Goal: Transaction & Acquisition: Download file/media

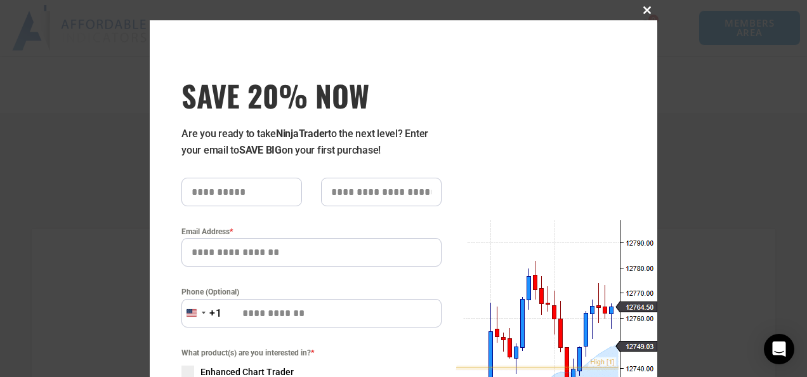
click at [443, 13] on span "SAVE 20% NOW popup" at bounding box center [647, 10] width 20 height 8
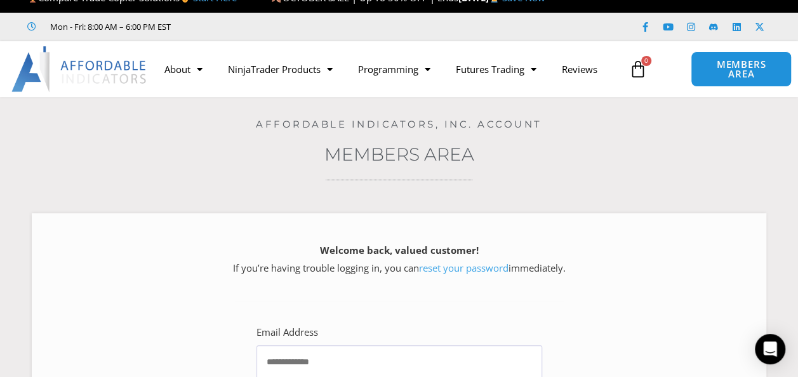
scroll to position [18, 0]
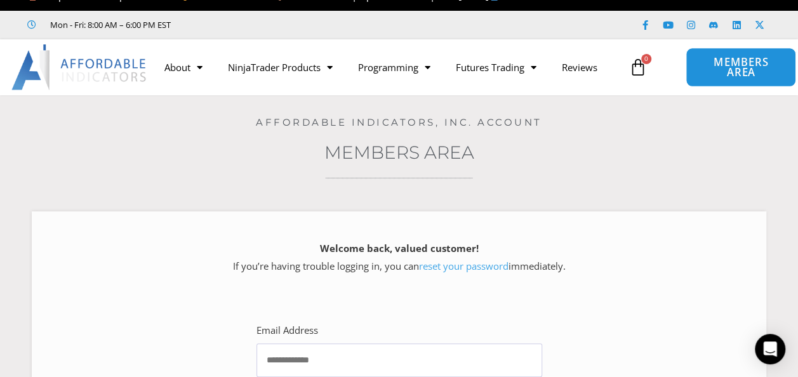
click at [443, 70] on span "MEMBERS AREA" at bounding box center [741, 67] width 81 height 21
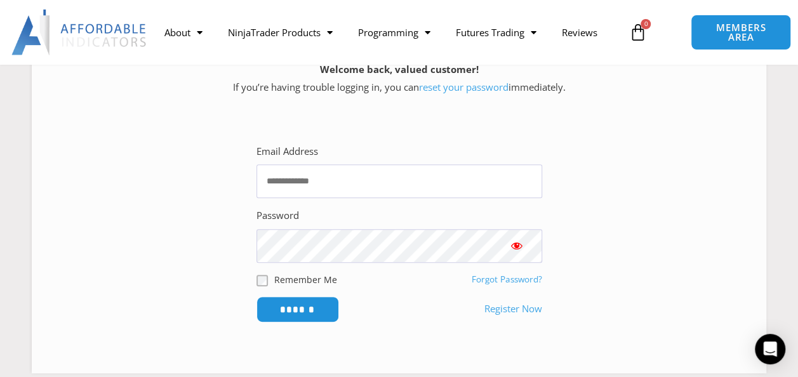
scroll to position [197, 0]
click at [432, 178] on input "Email Address" at bounding box center [399, 181] width 286 height 34
type input "**********"
click at [256, 296] on input "******" at bounding box center [297, 309] width 83 height 26
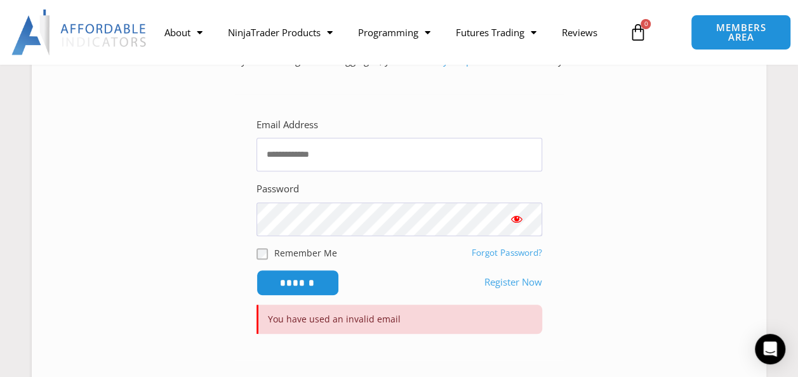
scroll to position [228, 0]
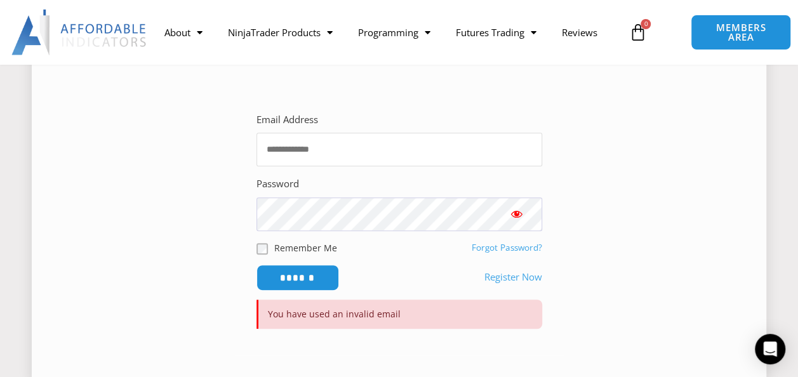
click at [320, 149] on input "Email Address" at bounding box center [399, 150] width 286 height 34
type input "**********"
click at [518, 215] on span "Show password" at bounding box center [516, 214] width 13 height 13
click at [326, 265] on input "******" at bounding box center [297, 277] width 87 height 27
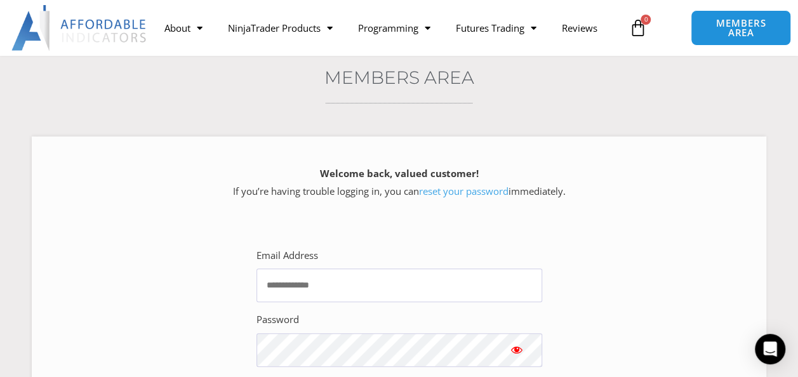
scroll to position [94, 0]
click at [313, 291] on input "Email Address" at bounding box center [399, 284] width 286 height 34
type input "**********"
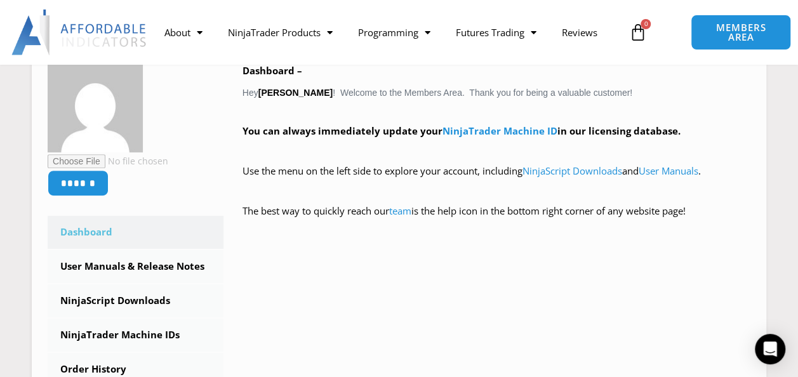
scroll to position [221, 0]
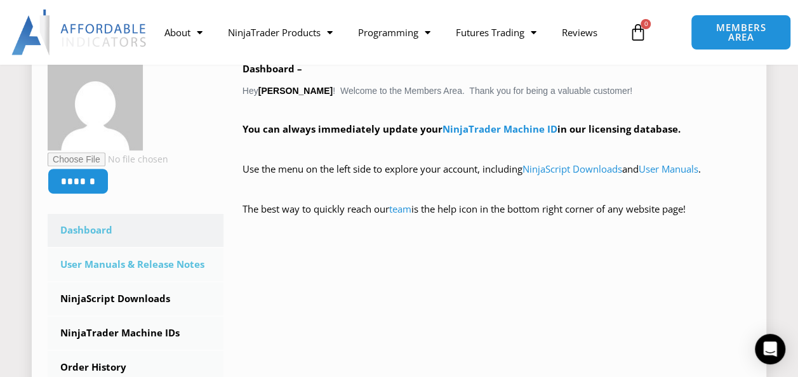
click at [169, 264] on link "User Manuals & Release Notes" at bounding box center [136, 264] width 176 height 33
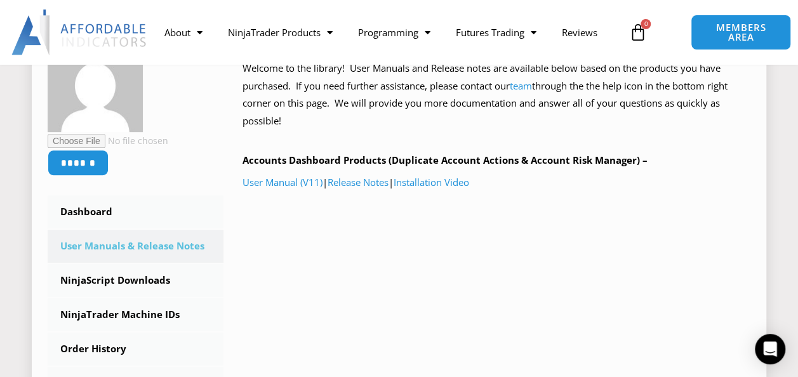
scroll to position [265, 0]
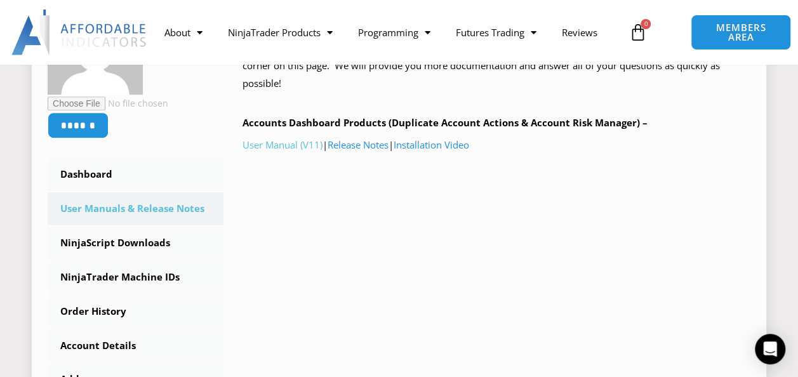
click at [306, 141] on link "User Manual (V11)" at bounding box center [282, 144] width 80 height 13
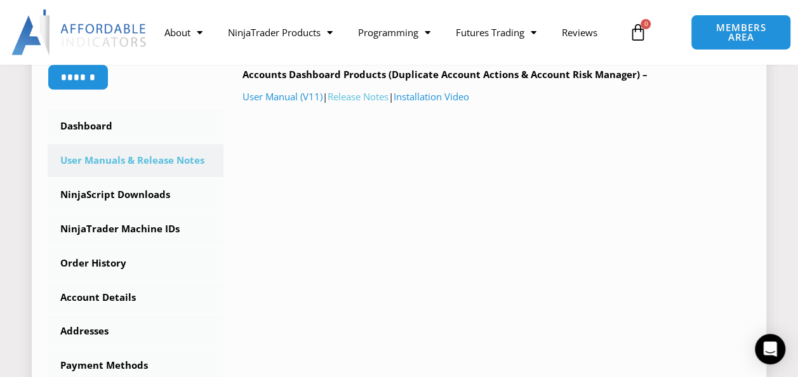
scroll to position [315, 0]
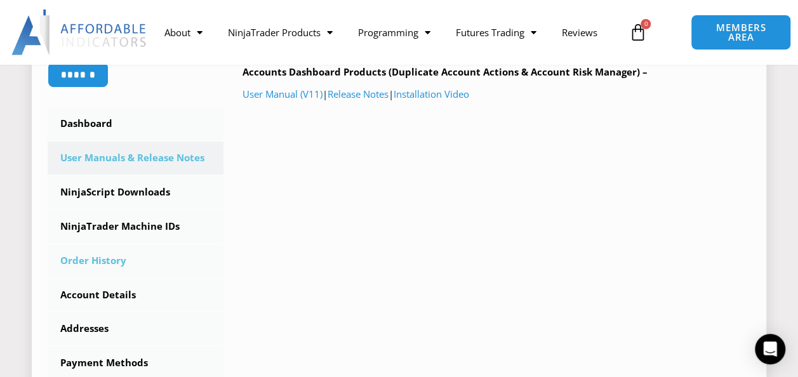
click at [96, 258] on link "Order History" at bounding box center [136, 260] width 176 height 33
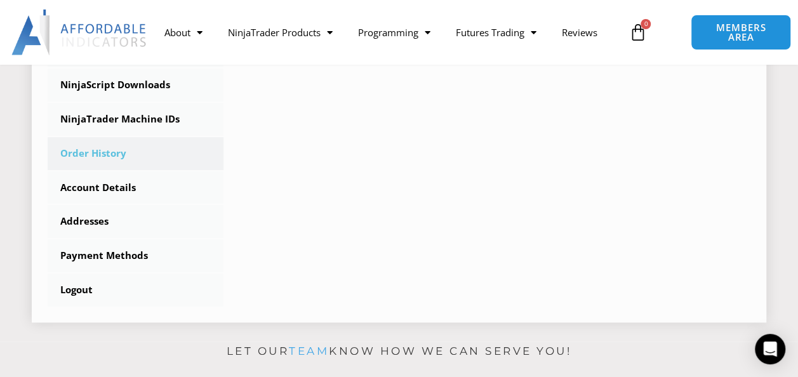
scroll to position [423, 0]
click at [118, 192] on link "Account Details" at bounding box center [136, 187] width 176 height 33
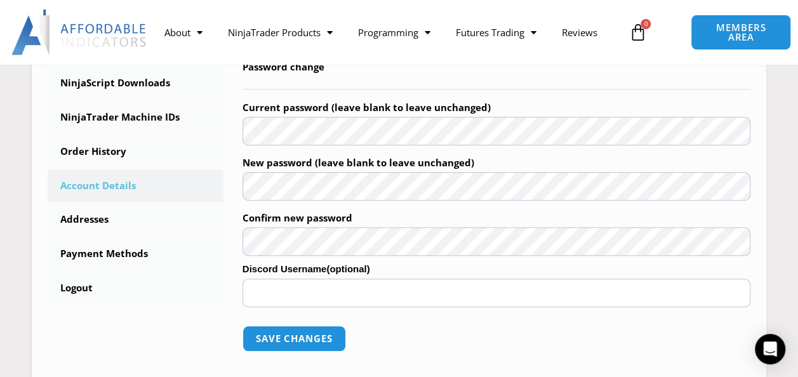
scroll to position [424, 0]
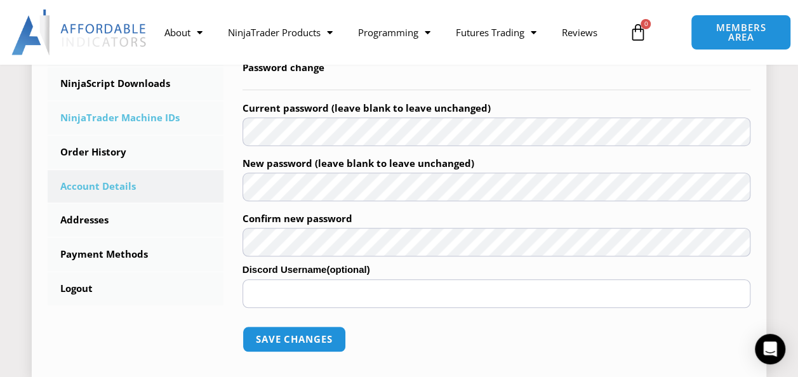
click at [114, 110] on link "NinjaTrader Machine IDs" at bounding box center [136, 118] width 176 height 33
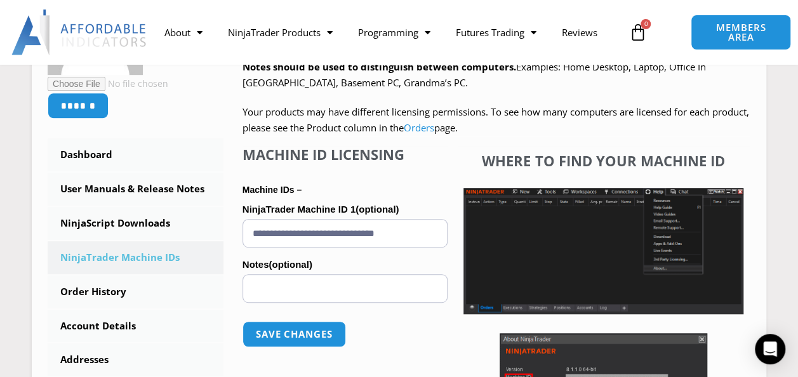
scroll to position [285, 0]
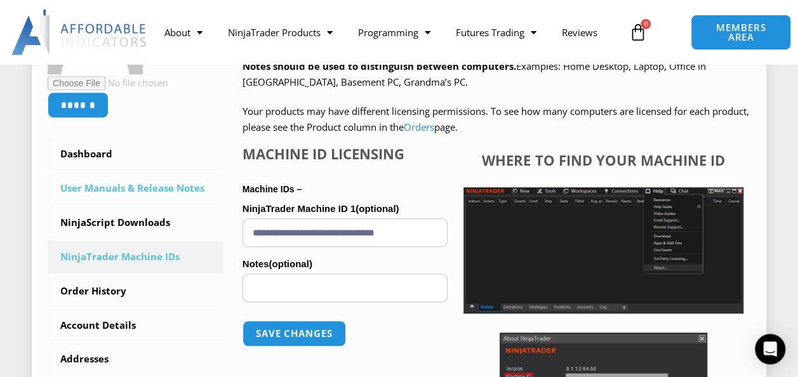
click at [113, 185] on link "User Manuals & Release Notes" at bounding box center [136, 188] width 176 height 33
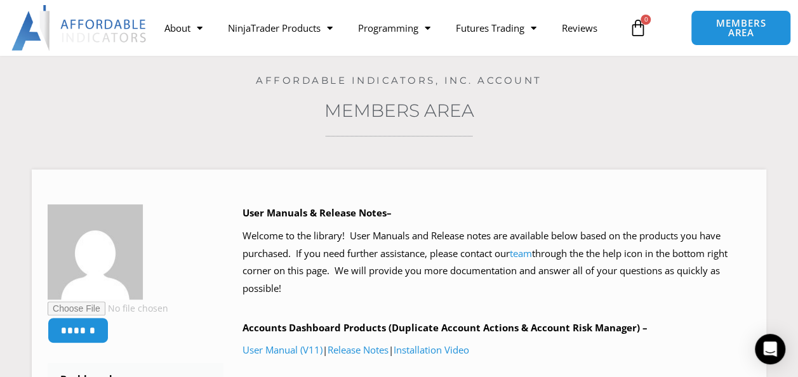
scroll to position [95, 0]
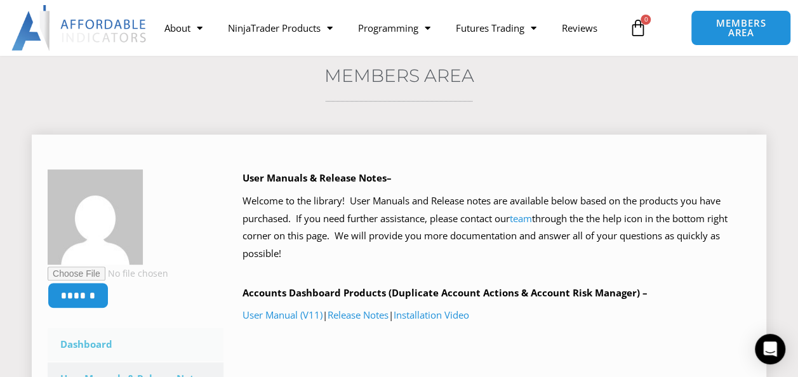
click at [222, 330] on link "Dashboard" at bounding box center [136, 344] width 176 height 33
click at [359, 319] on link "Release Notes" at bounding box center [357, 314] width 61 height 13
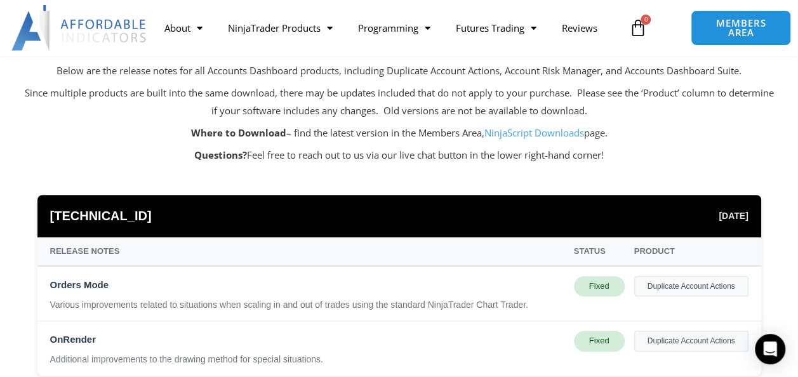
scroll to position [136, 0]
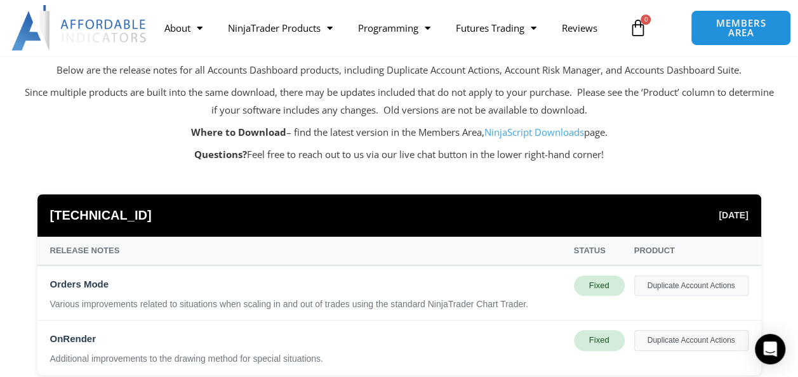
click at [546, 132] on link "NinjaScript Downloads" at bounding box center [534, 132] width 100 height 13
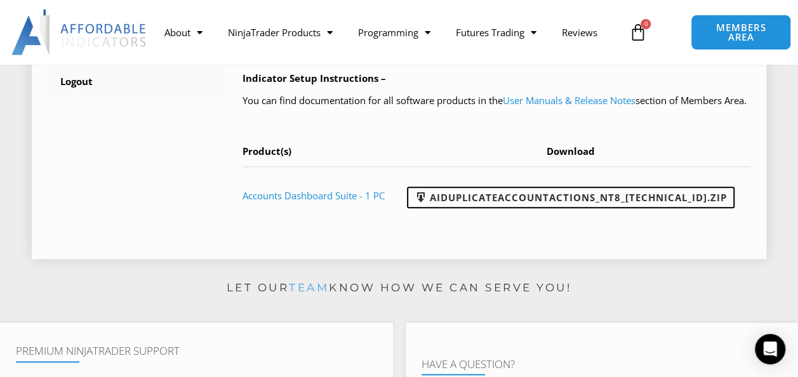
scroll to position [630, 0]
click at [558, 107] on link "User Manuals & Release Notes" at bounding box center [569, 101] width 133 height 13
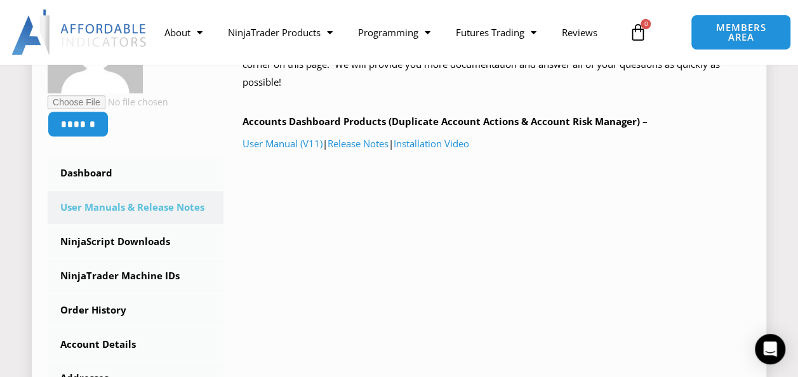
scroll to position [267, 0]
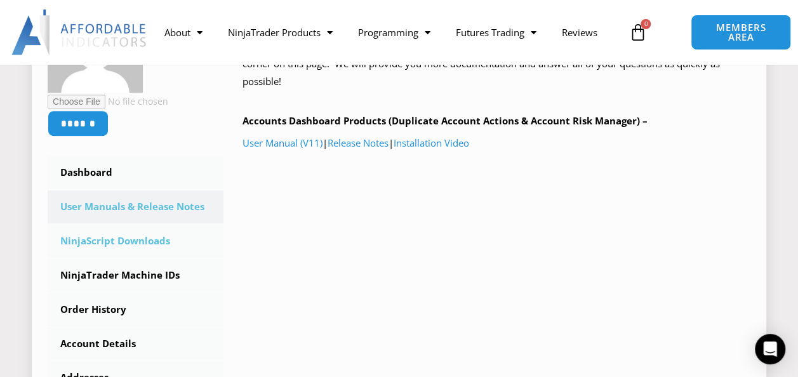
click at [162, 230] on link "NinjaScript Downloads" at bounding box center [136, 241] width 176 height 33
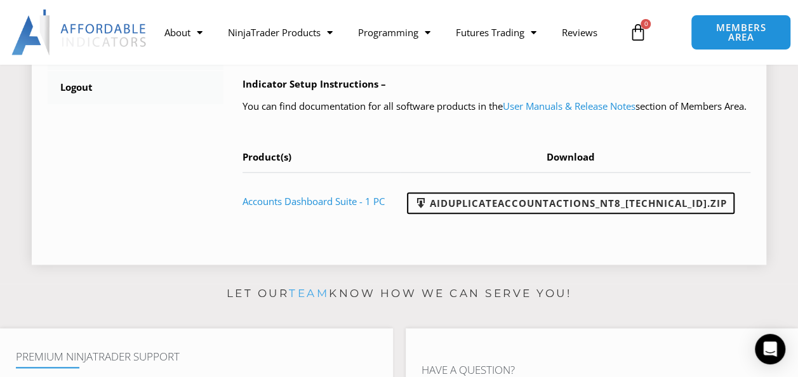
scroll to position [637, 0]
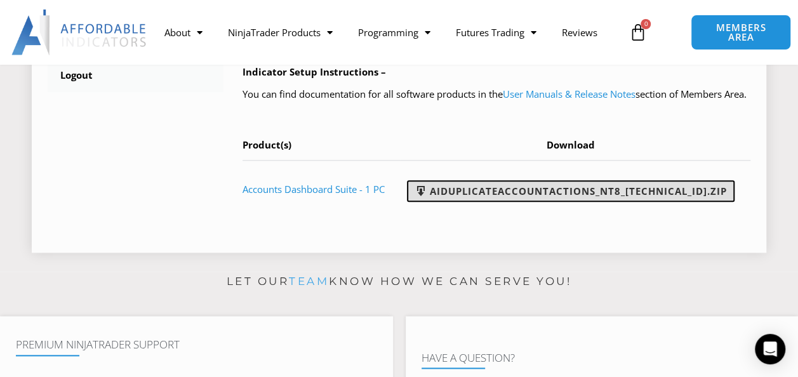
click at [600, 202] on link "AIDuplicateAccountActions_NT8_[TECHNICAL_ID].zip" at bounding box center [570, 191] width 327 height 22
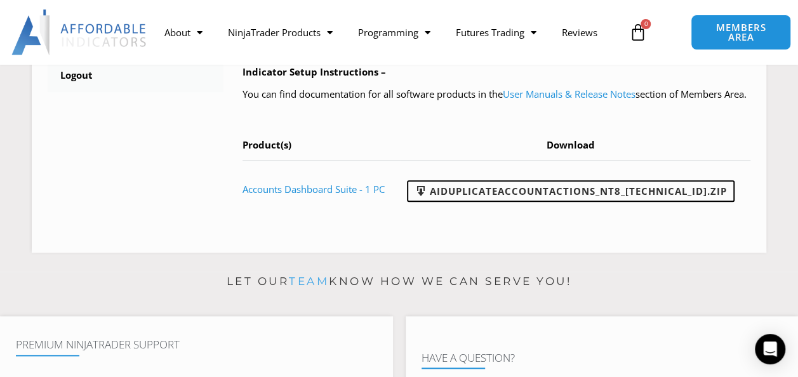
click at [713, 292] on p "Let our team know how we can serve you!" at bounding box center [399, 282] width 798 height 20
